Goal: Contribute content

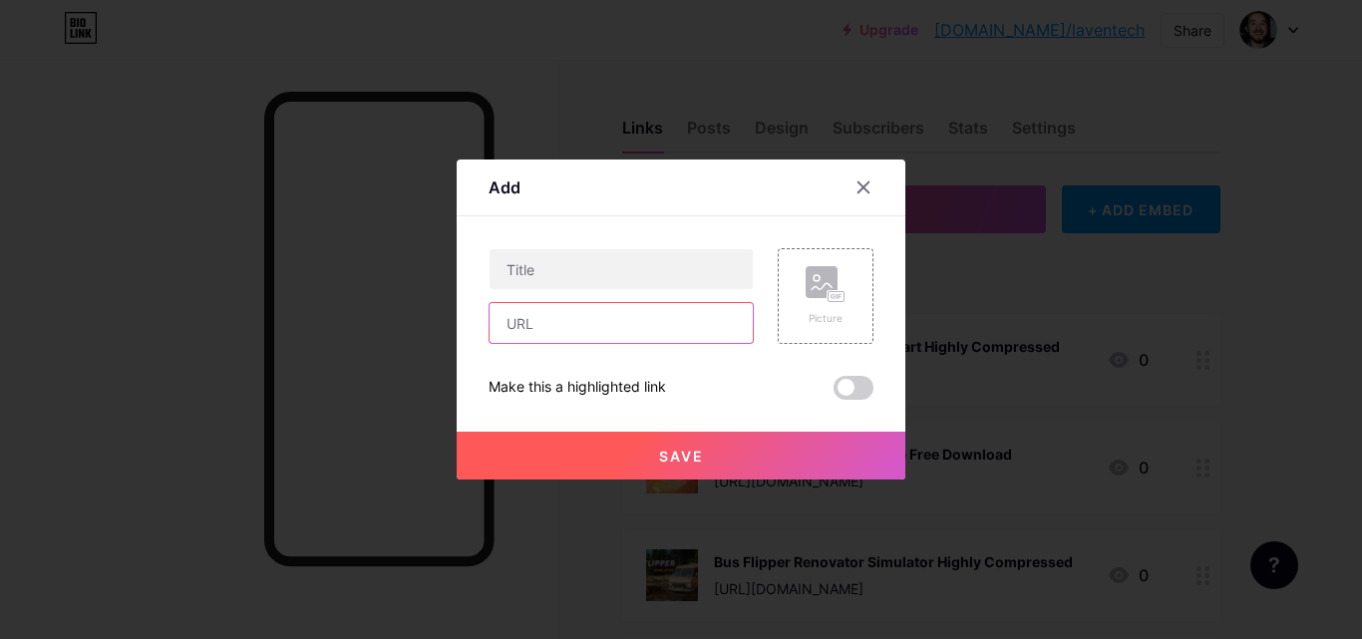
click at [724, 304] on input "text" at bounding box center [621, 323] width 263 height 40
paste input "[URL][DOMAIN_NAME]"
type input "[URL][DOMAIN_NAME]"
click at [809, 282] on rect at bounding box center [822, 282] width 32 height 32
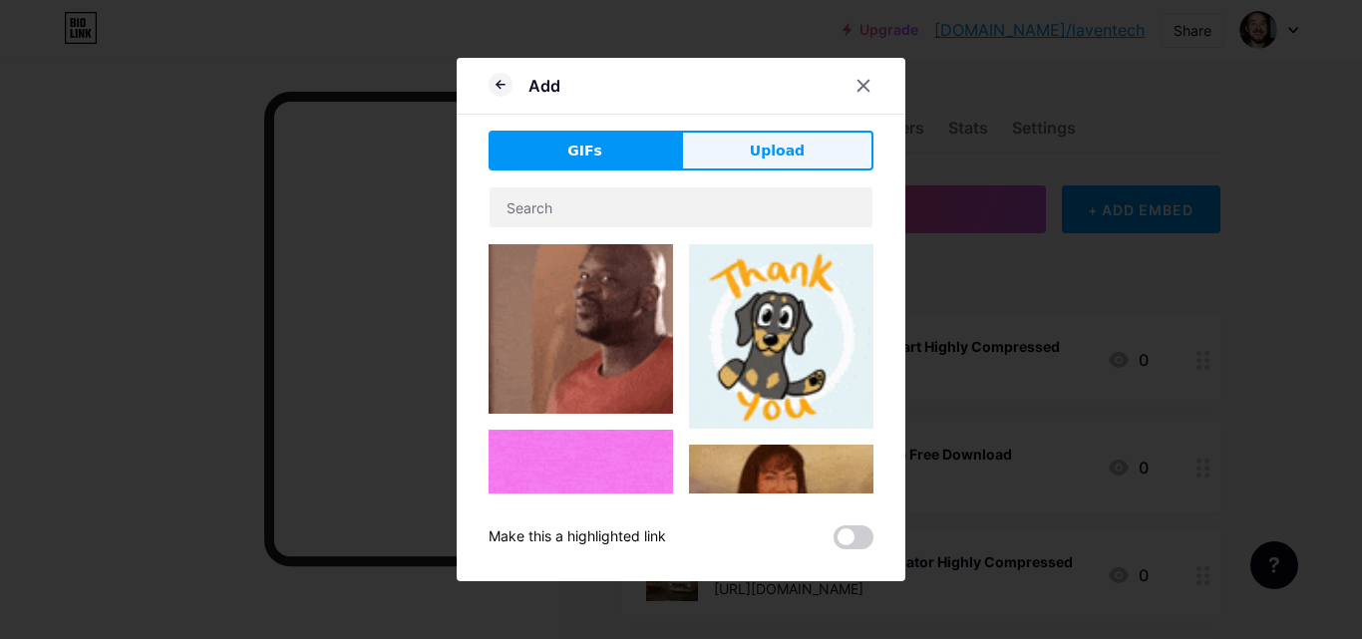
click at [730, 145] on button "Upload" at bounding box center [777, 151] width 192 height 40
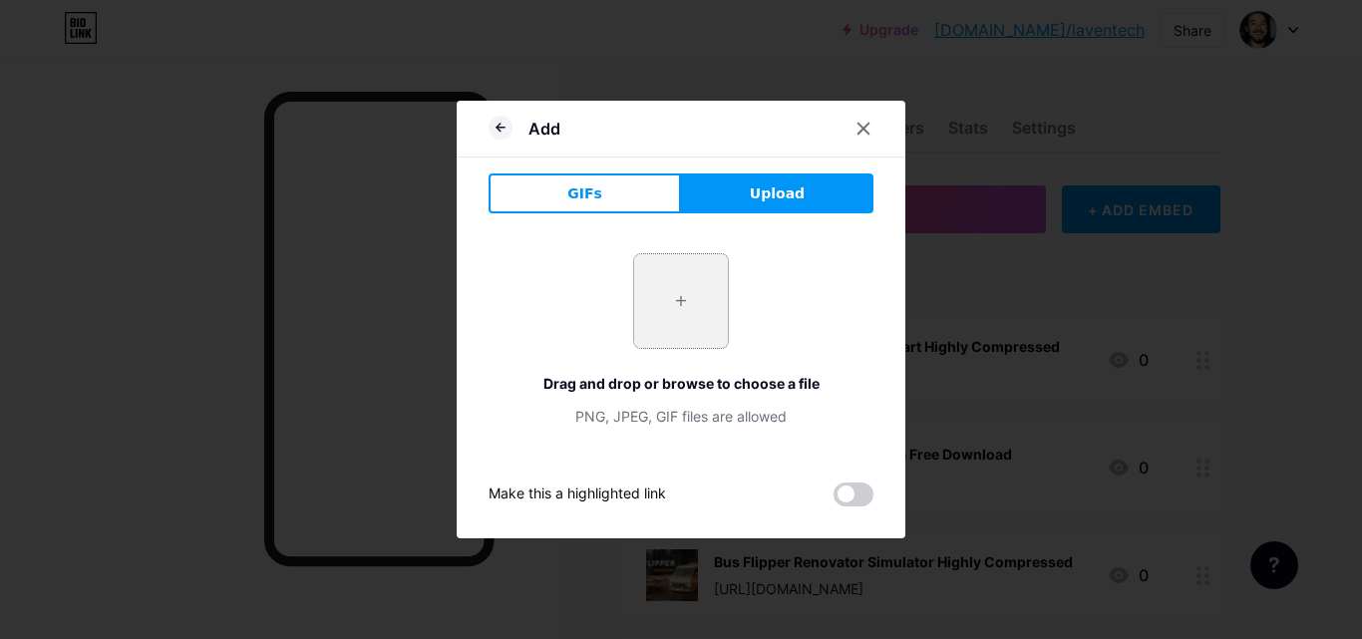
click at [668, 311] on input "file" at bounding box center [681, 301] width 94 height 94
type input "C:\fakepath\lego_2_11zon_2_11zon.webp"
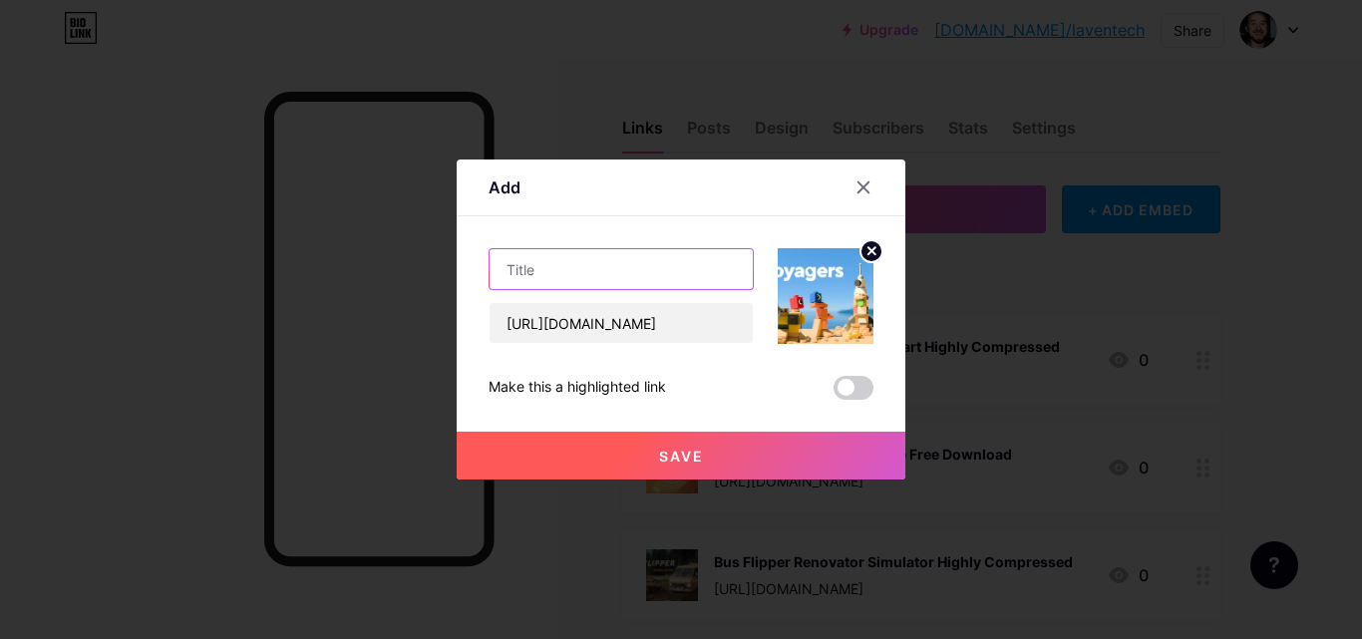
click at [530, 254] on input "text" at bounding box center [621, 269] width 263 height 40
paste input "LEGO Voyagers Free Download"
paste input "text"
type input "LEGO Voyagers Free Download for PC"
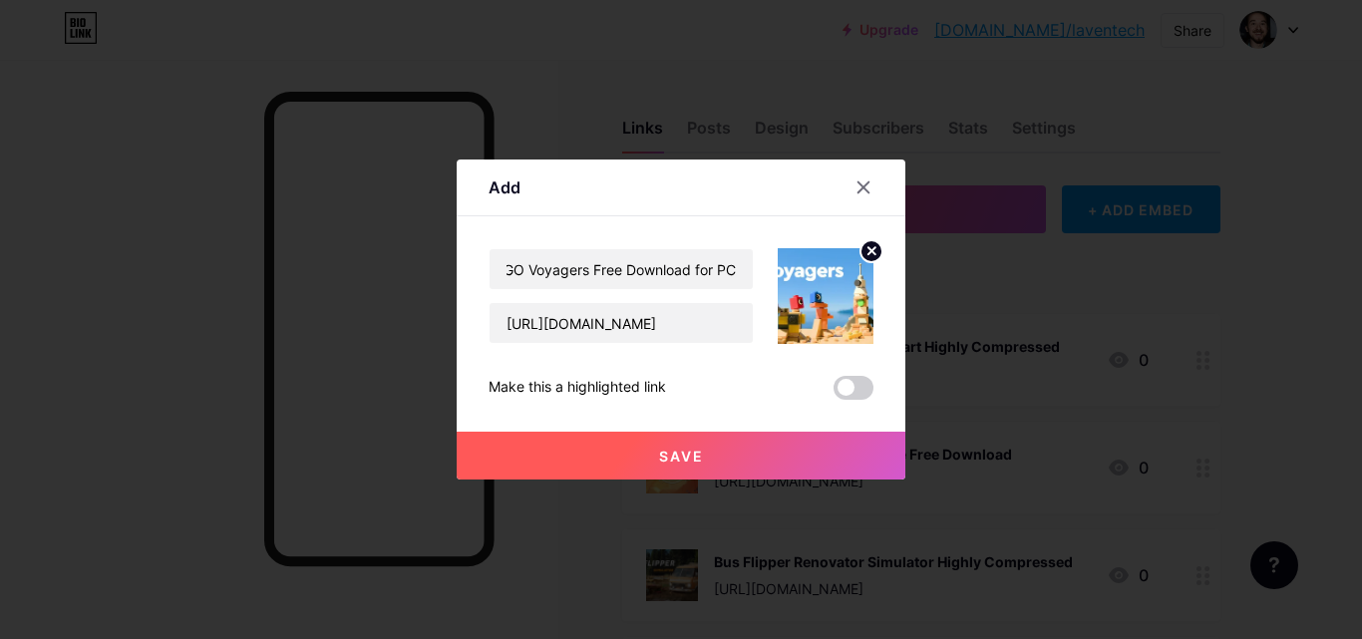
click at [688, 447] on button "Save" at bounding box center [681, 456] width 449 height 48
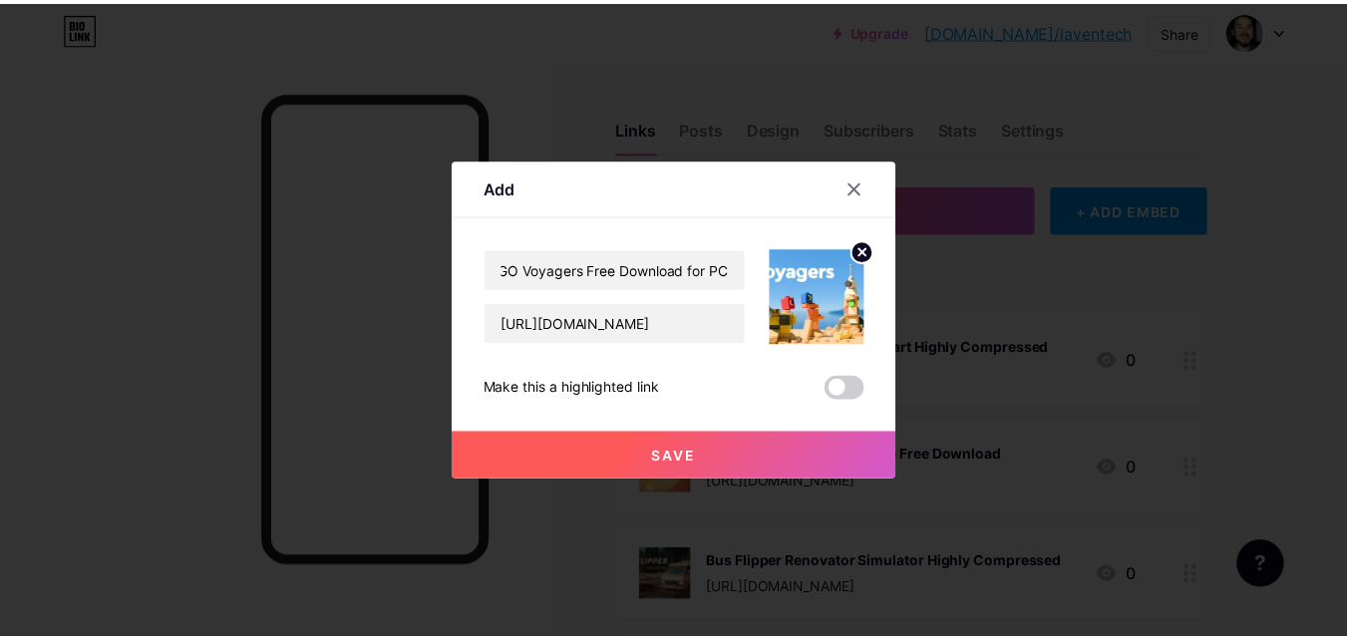
scroll to position [0, 0]
